Goal: Obtain resource: Download file/media

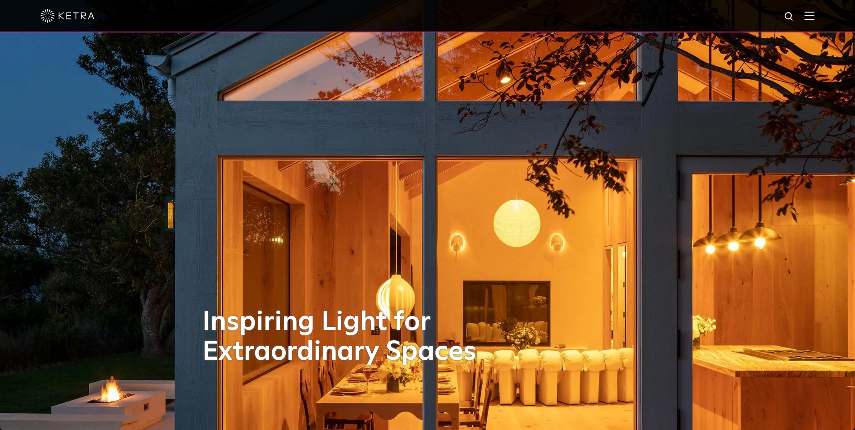
click at [811, 13] on div at bounding box center [428, 16] width 774 height 32
click at [814, 18] on img at bounding box center [810, 15] width 10 height 9
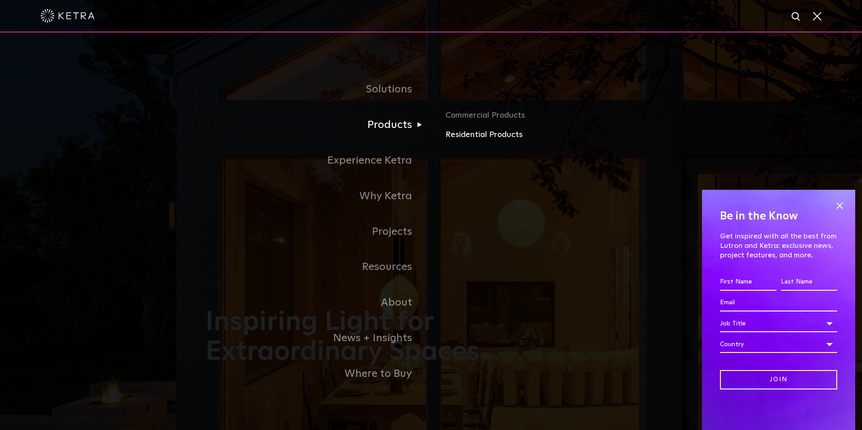
click at [450, 137] on link "Residential Products" at bounding box center [550, 134] width 211 height 13
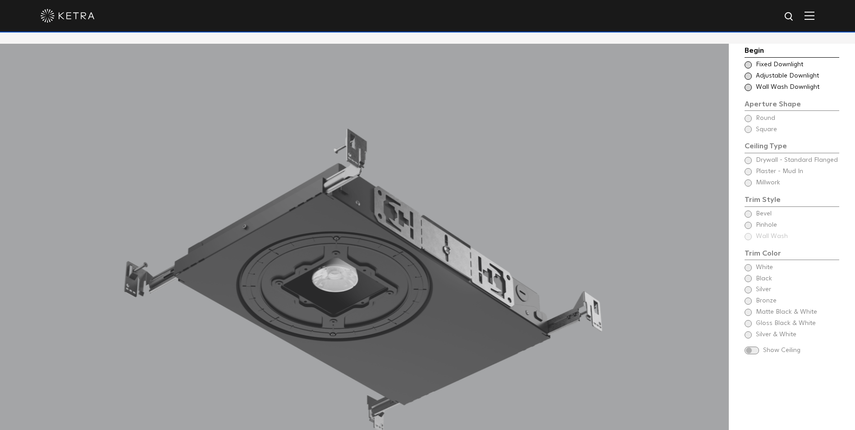
scroll to position [816, 0]
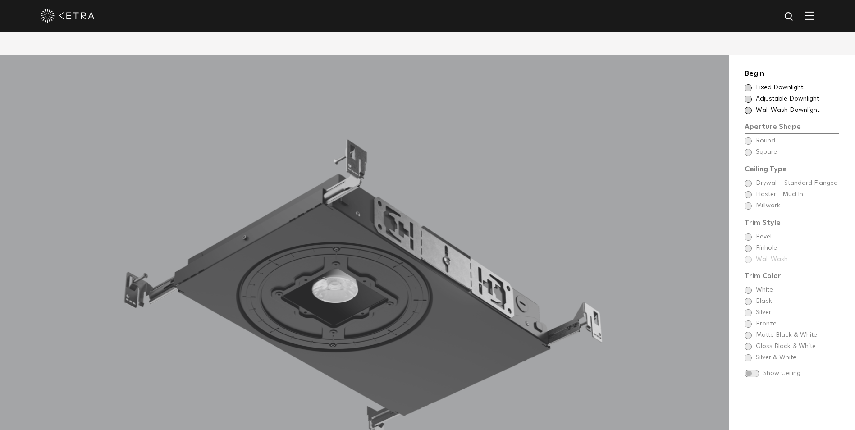
click at [753, 95] on div "Choose Aperture Shape Adjustable Downlight" at bounding box center [792, 99] width 95 height 9
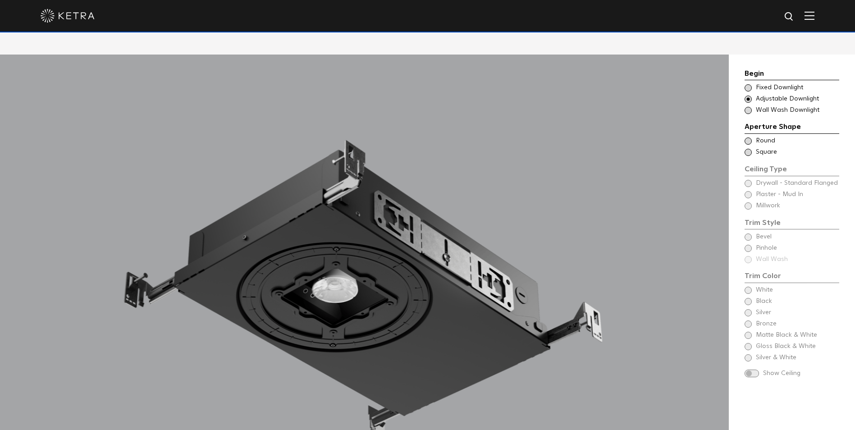
click at [745, 138] on span at bounding box center [748, 141] width 7 height 7
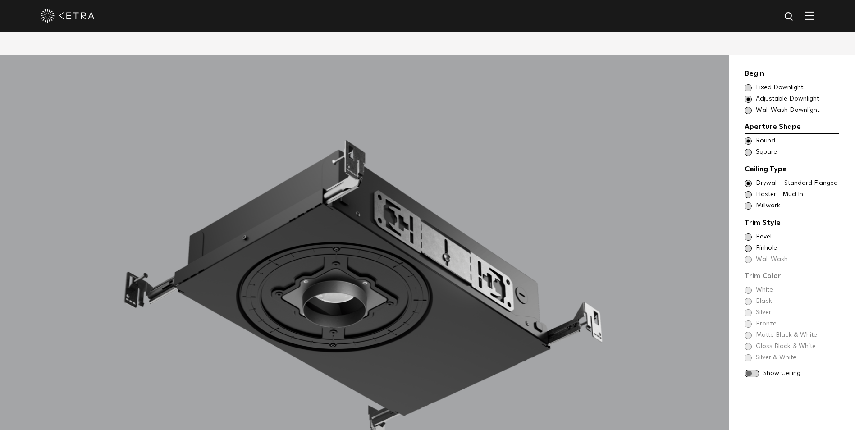
click at [748, 191] on span at bounding box center [748, 194] width 7 height 7
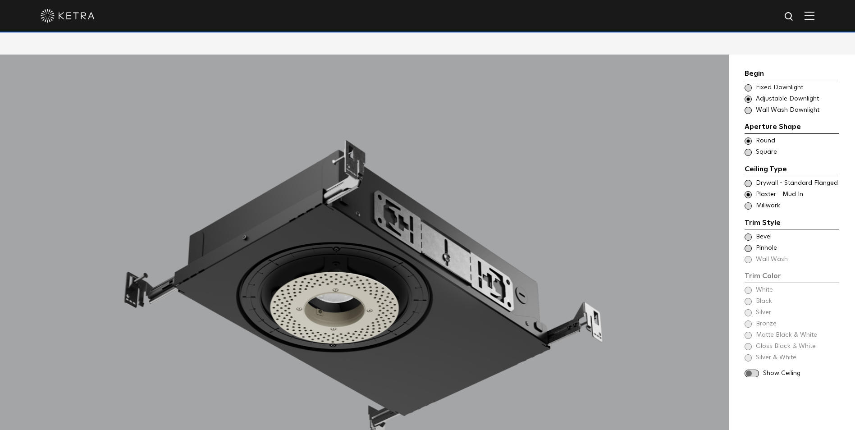
click at [749, 180] on span at bounding box center [748, 183] width 7 height 7
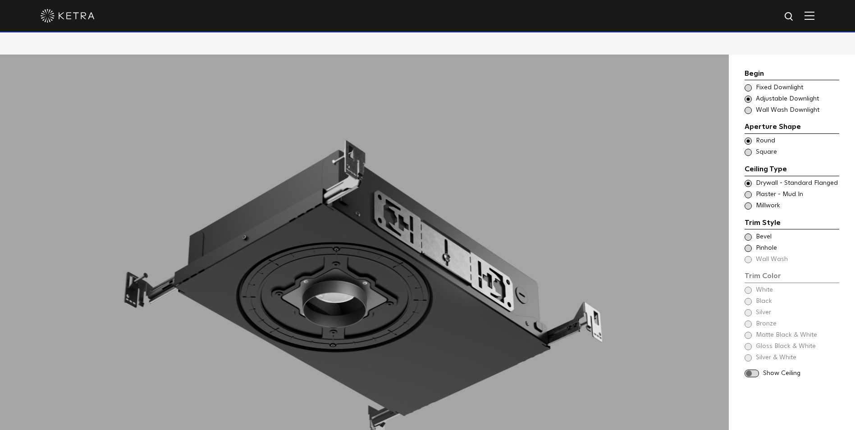
click at [748, 191] on span at bounding box center [748, 194] width 7 height 7
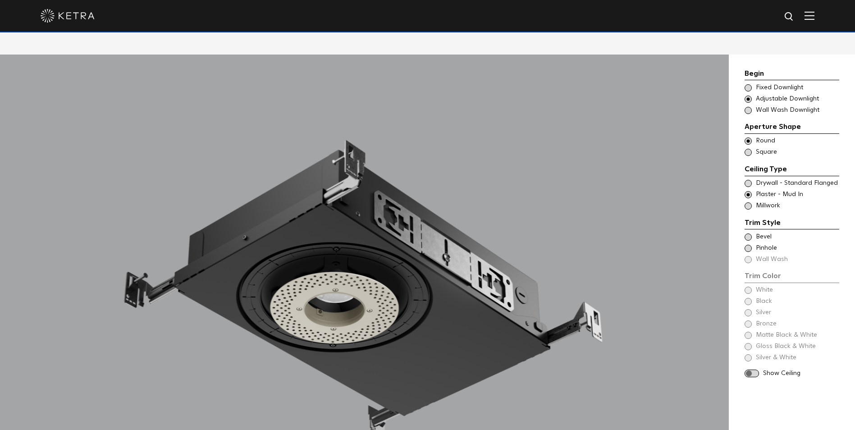
click at [749, 202] on span at bounding box center [748, 205] width 7 height 7
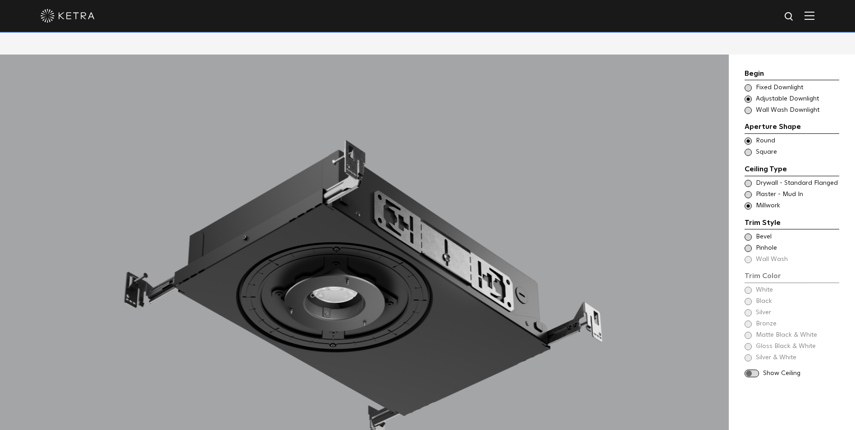
click at [749, 180] on span at bounding box center [748, 183] width 7 height 7
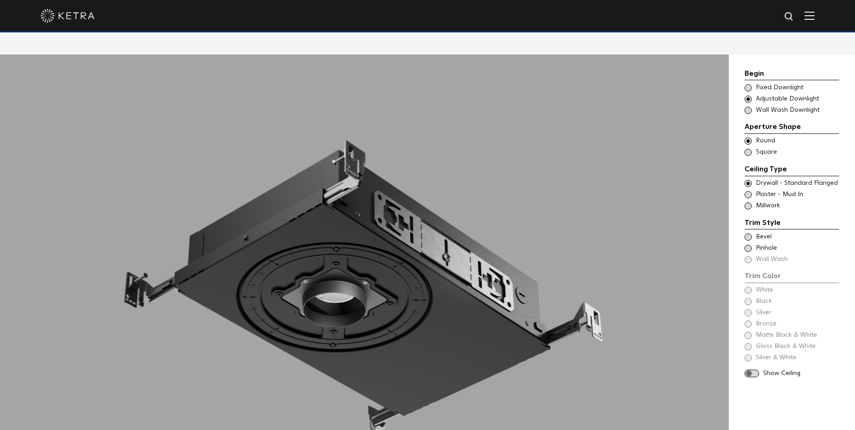
click at [748, 234] on span at bounding box center [748, 237] width 7 height 7
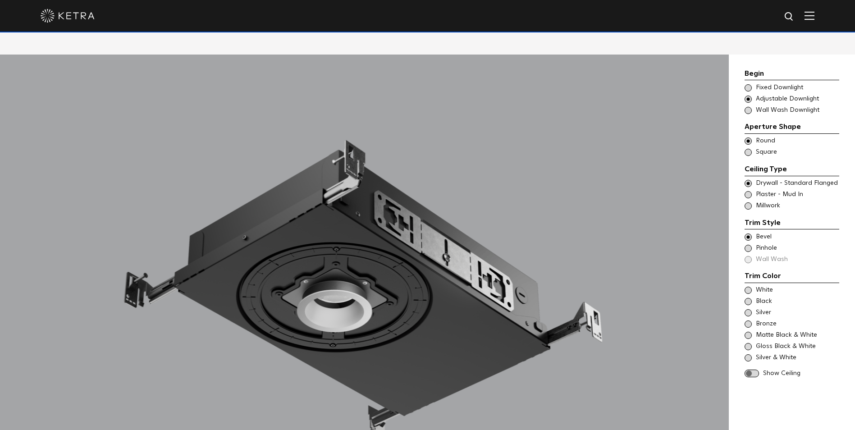
click at [751, 190] on div "Trim Style - Round - Flangeless Wall Wash - Round - Flangeless - Disabled Plast…" at bounding box center [792, 194] width 95 height 9
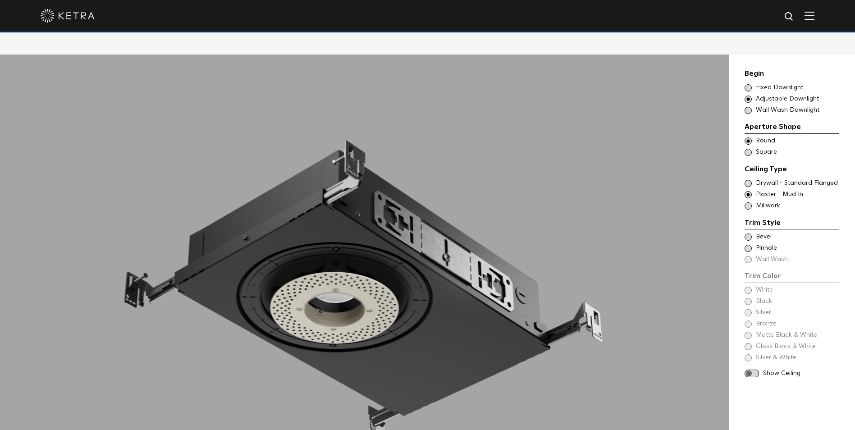
click at [747, 234] on span at bounding box center [748, 237] width 7 height 7
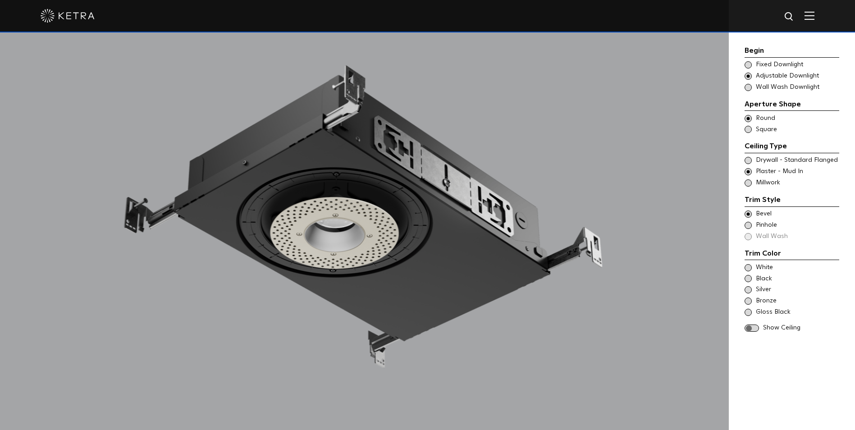
scroll to position [906, 0]
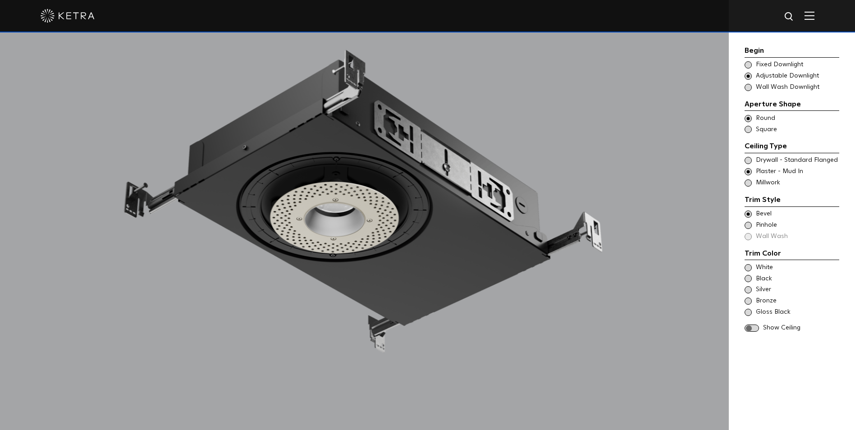
click at [753, 266] on div "White" at bounding box center [792, 267] width 95 height 9
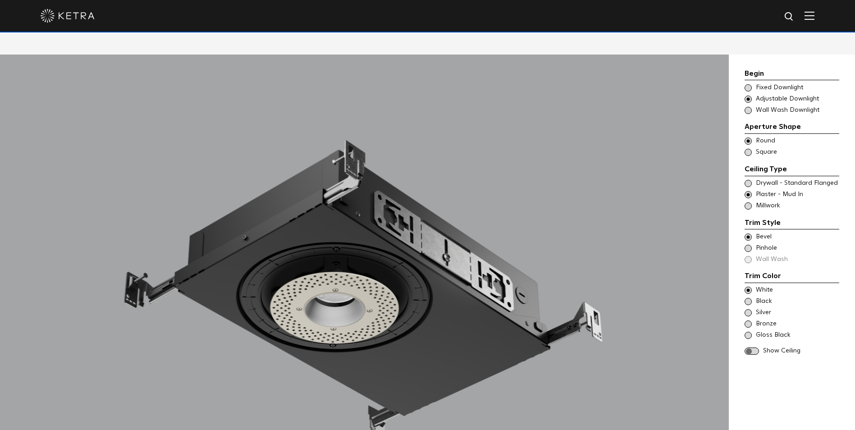
scroll to position [861, 0]
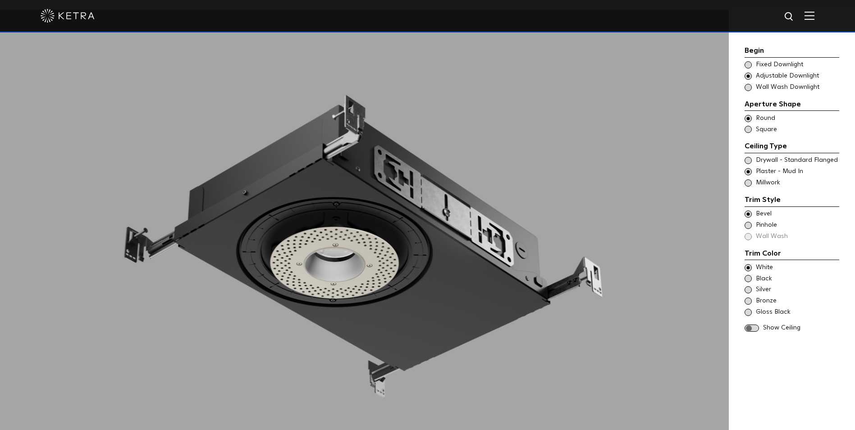
click at [754, 325] on span at bounding box center [752, 329] width 14 height 8
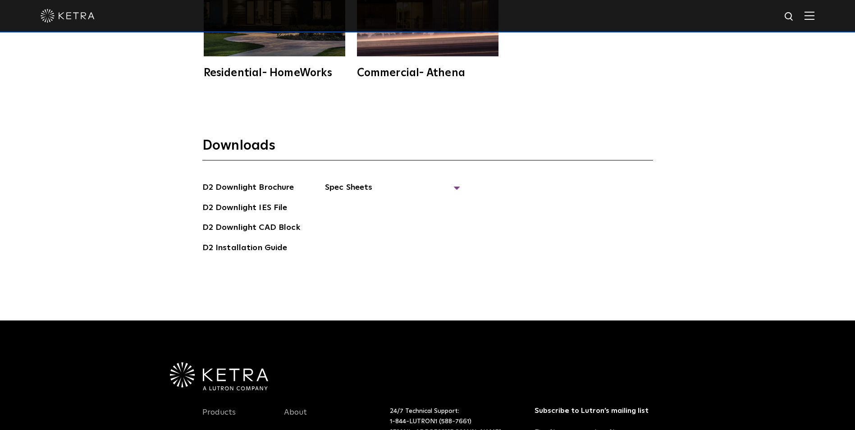
scroll to position [2615, 0]
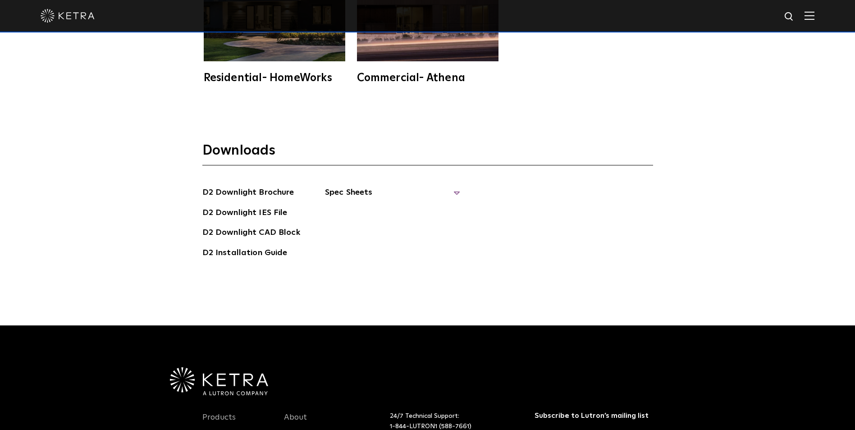
click at [365, 186] on span "Spec Sheets" at bounding box center [392, 196] width 135 height 20
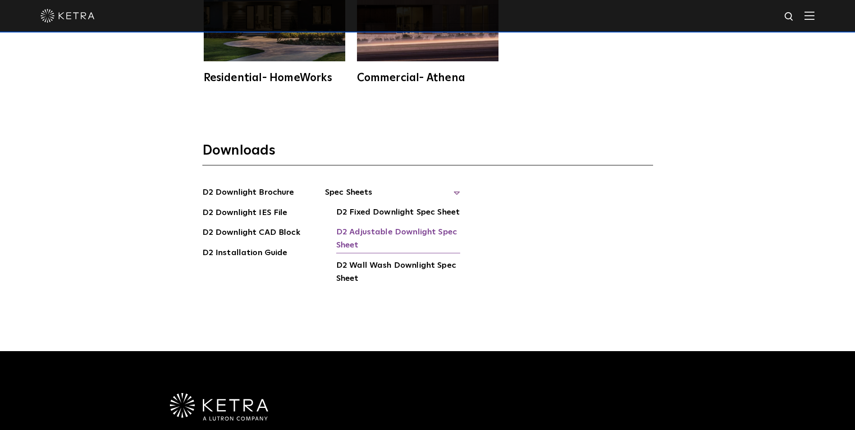
click at [379, 226] on link "D2 Adjustable Downlight Spec Sheet" at bounding box center [398, 240] width 124 height 28
